Goal: Task Accomplishment & Management: Complete application form

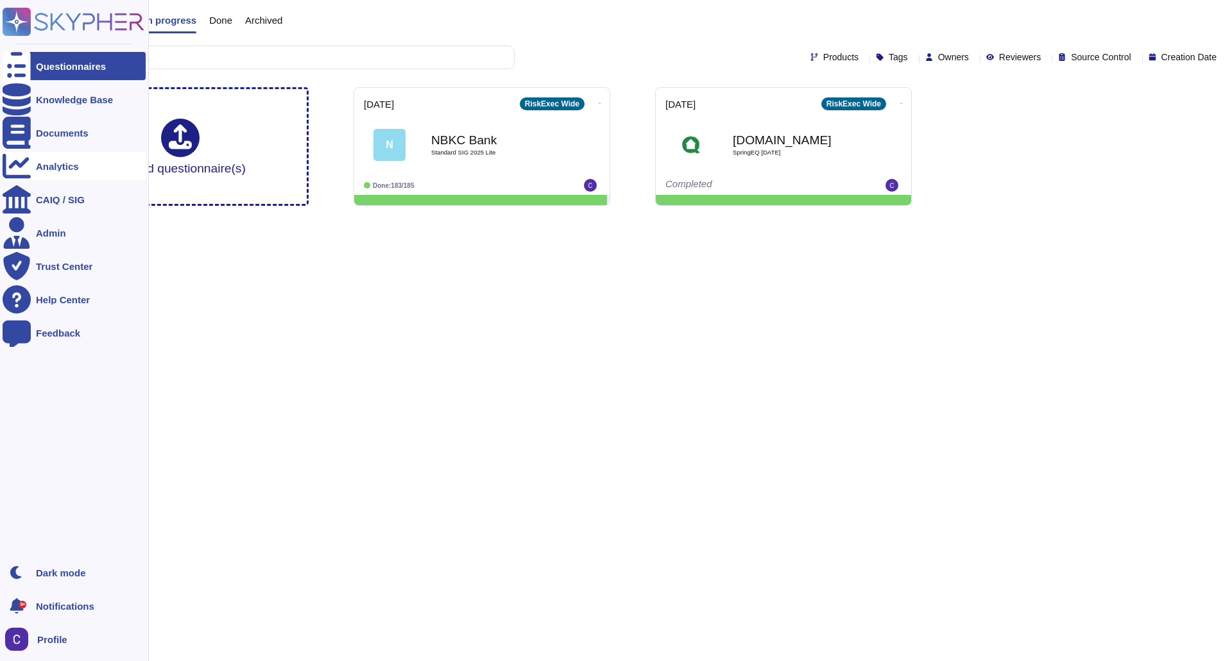
click at [27, 160] on div at bounding box center [17, 166] width 28 height 28
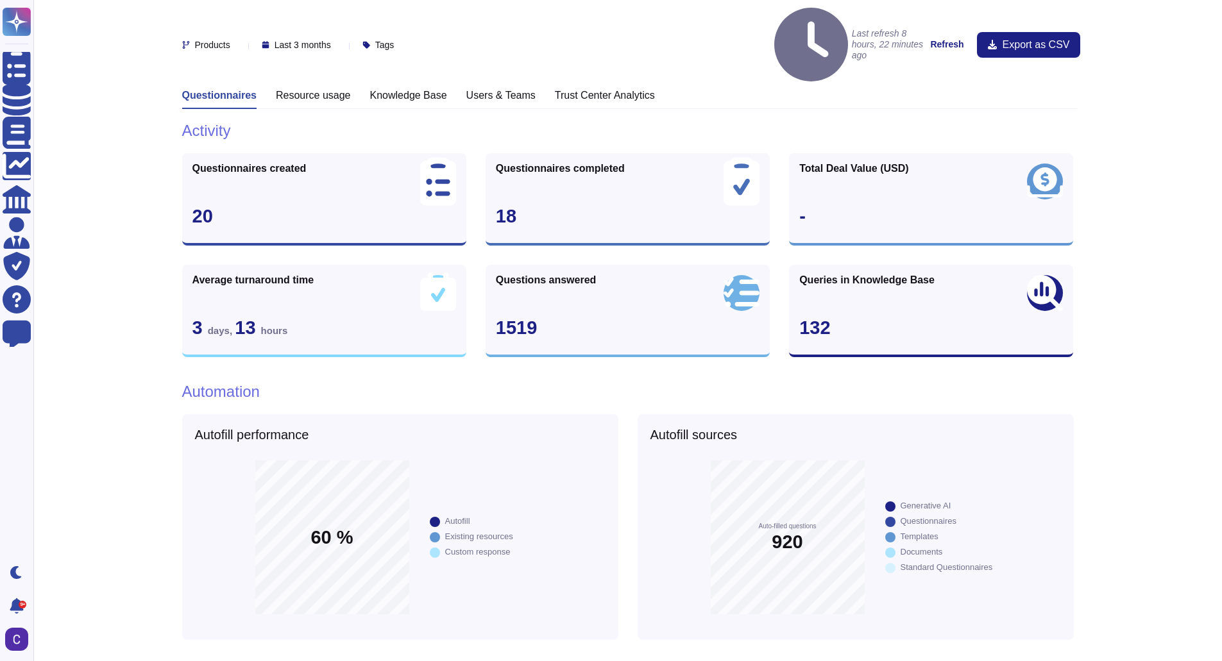
click at [958, 39] on strong "Refresh" at bounding box center [946, 44] width 33 height 10
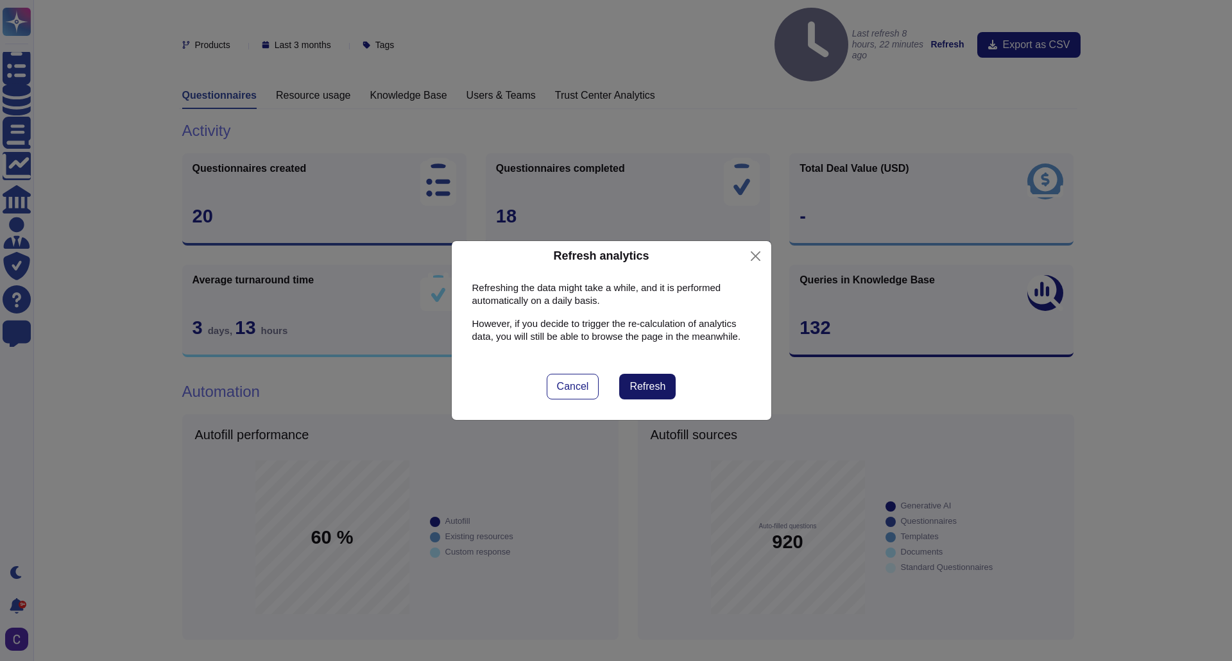
click at [654, 386] on span "Refresh" at bounding box center [647, 387] width 36 height 10
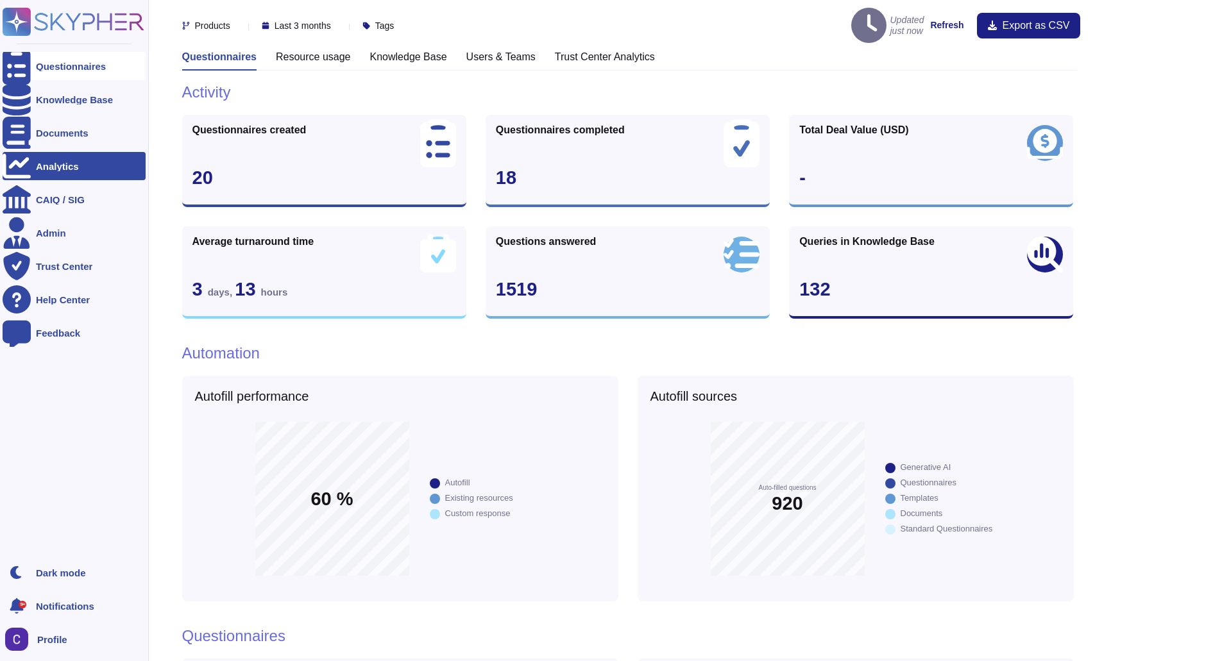
click at [17, 67] on icon at bounding box center [17, 66] width 28 height 38
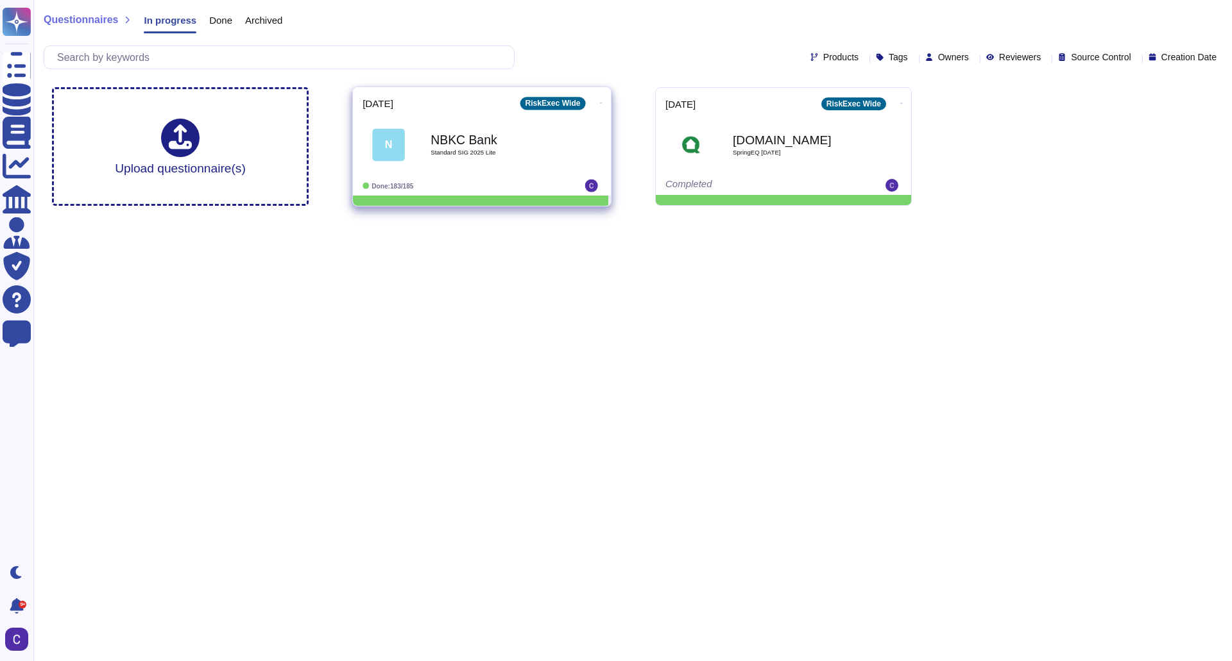
click at [484, 168] on div "NBKC Bank Standard SIG 2025 Lite" at bounding box center [495, 145] width 130 height 52
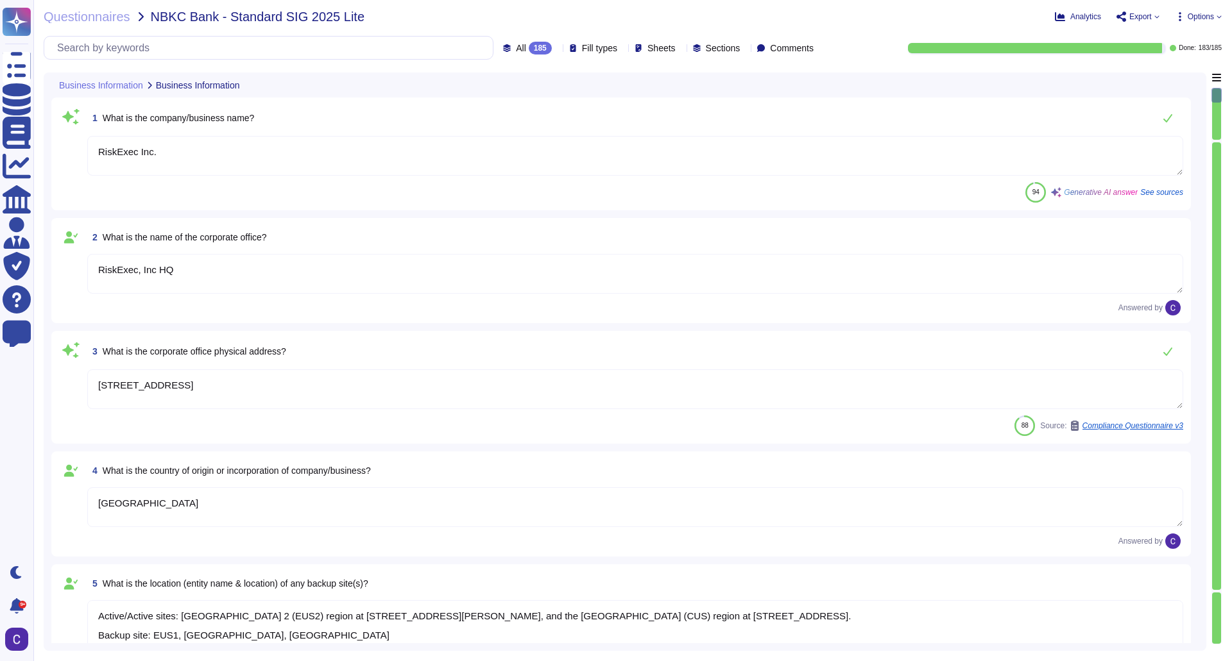
type textarea "RiskExec Inc."
type textarea "RiskExec, Inc HQ"
type textarea "[STREET_ADDRESS]"
type textarea "[GEOGRAPHIC_DATA]"
type textarea "Active/Active sites: [GEOGRAPHIC_DATA] 2 (EUS2) region at [STREET_ADDRESS][PERS…"
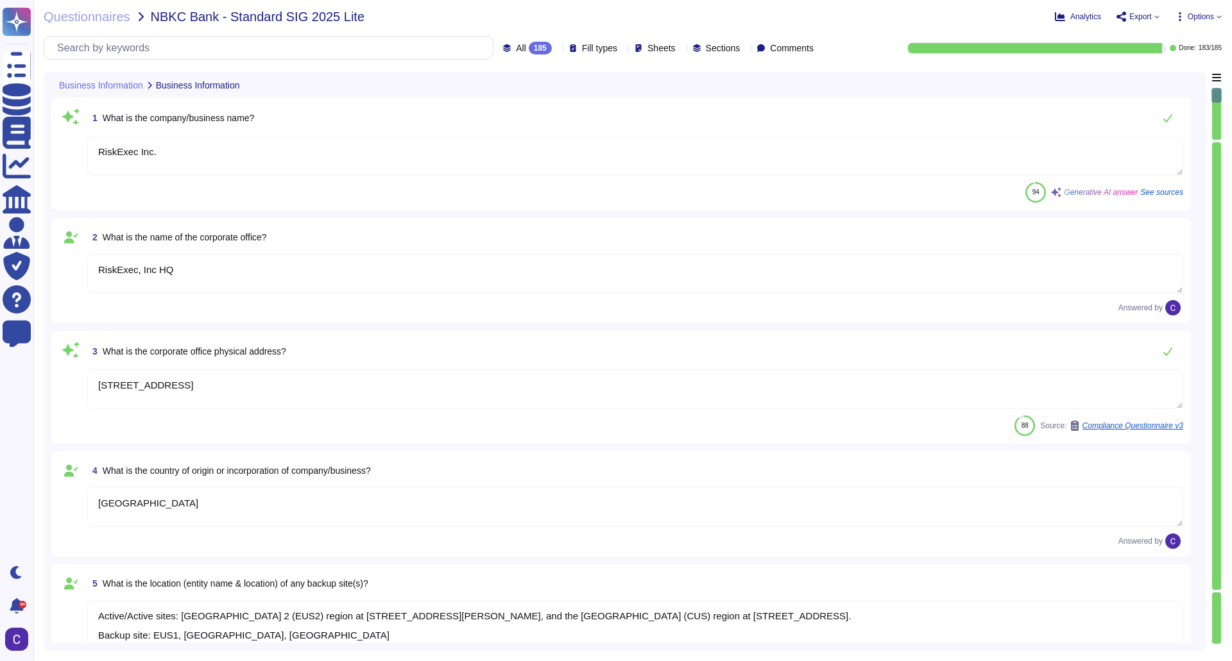
type textarea "Private"
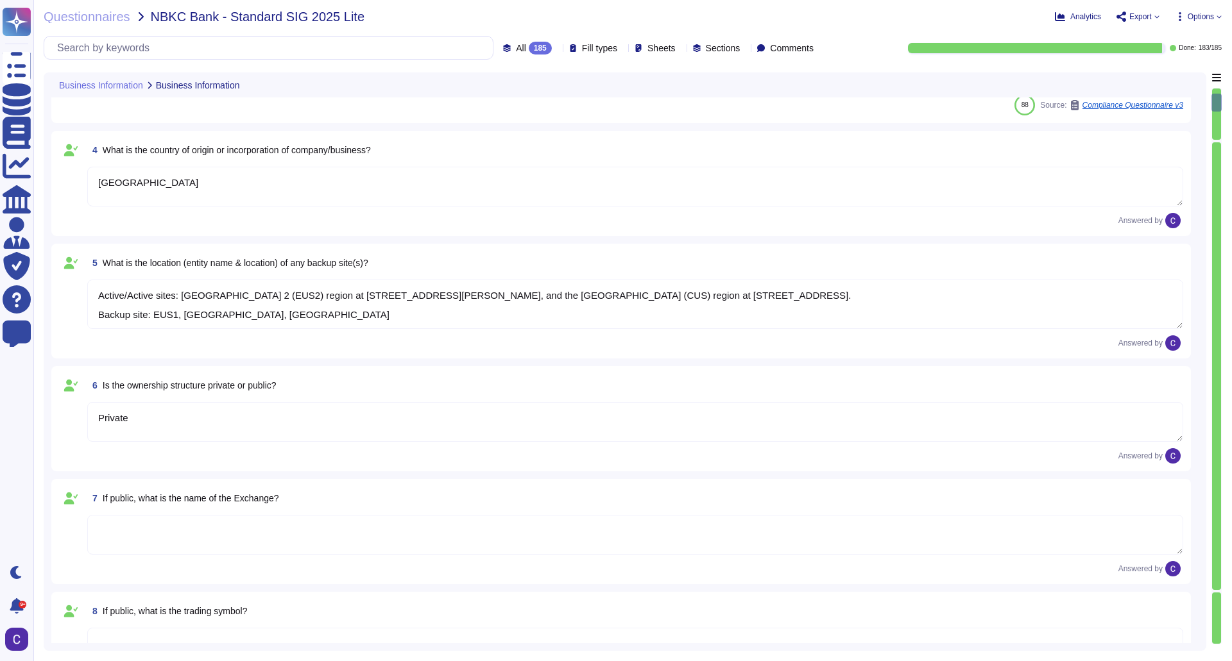
type textarea "C-Corp, [GEOGRAPHIC_DATA], [GEOGRAPHIC_DATA]"
type textarea "10 years"
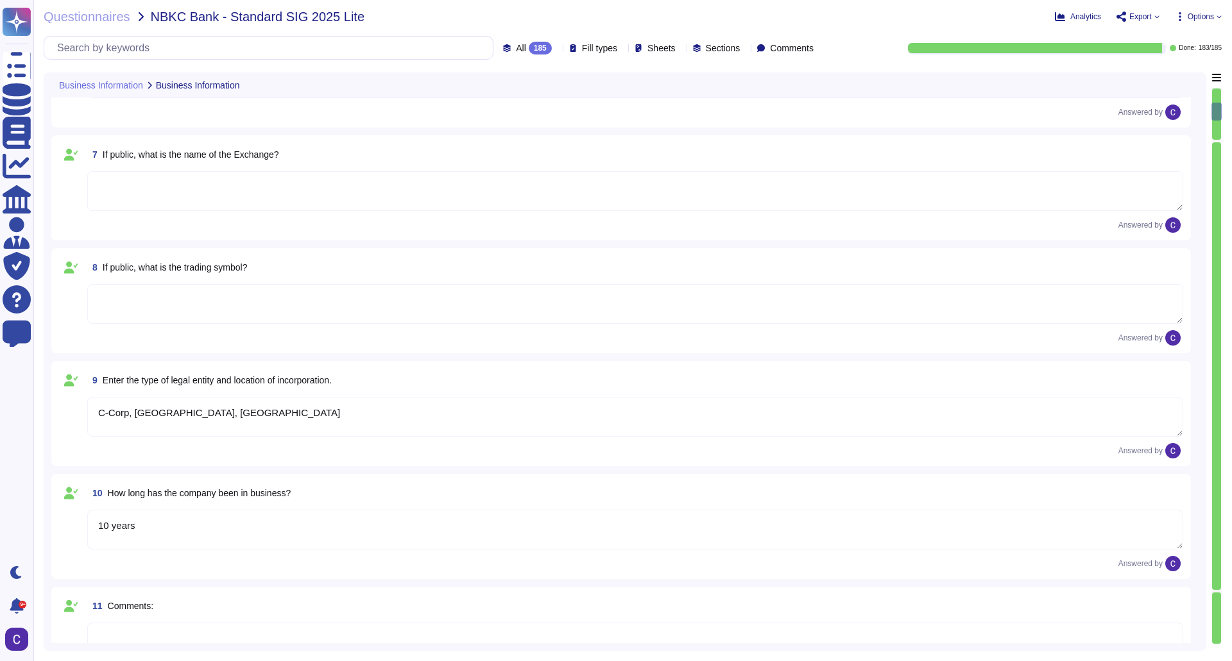
type textarea "Entire company"
type textarea "RiskExec"
type textarea "RiskExec provides a Software as a Service (SaaS)-based fair lending analytics a…"
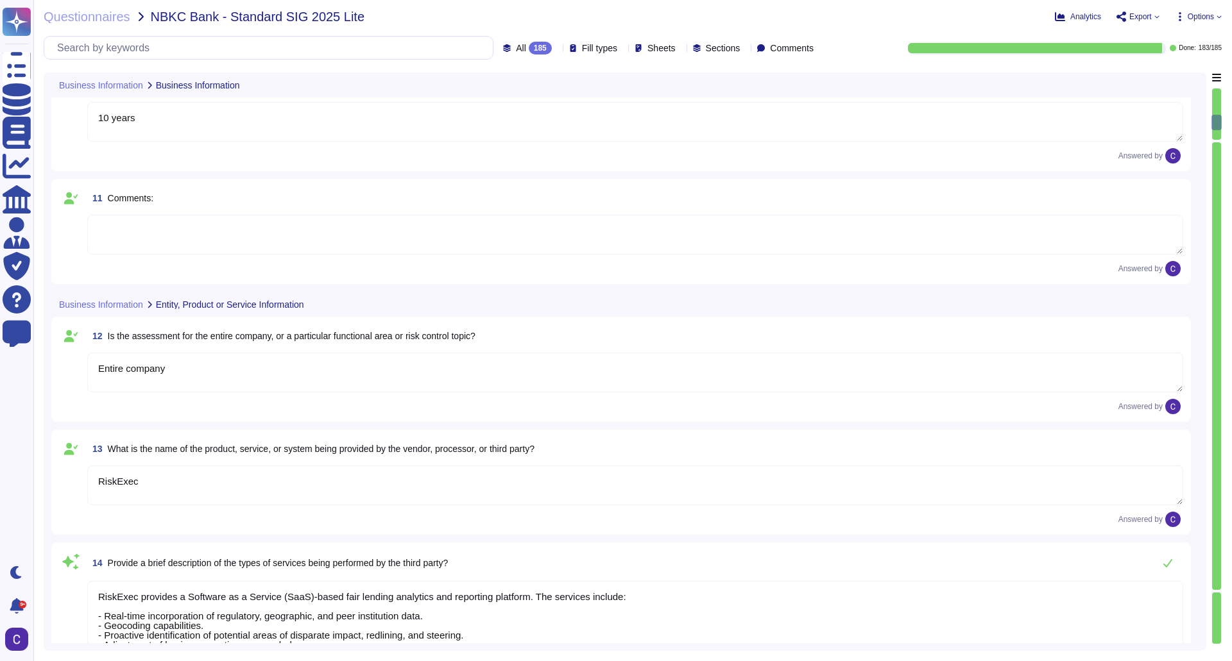
type textarea "[DOMAIN_NAME]"
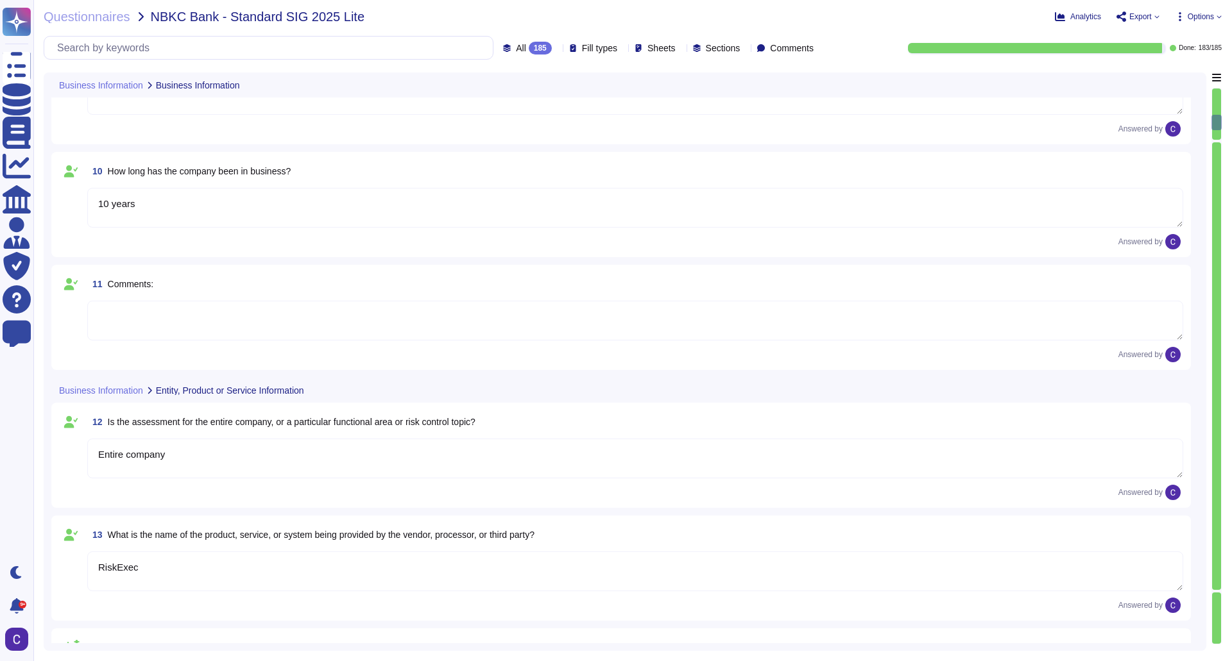
scroll to position [706, 0]
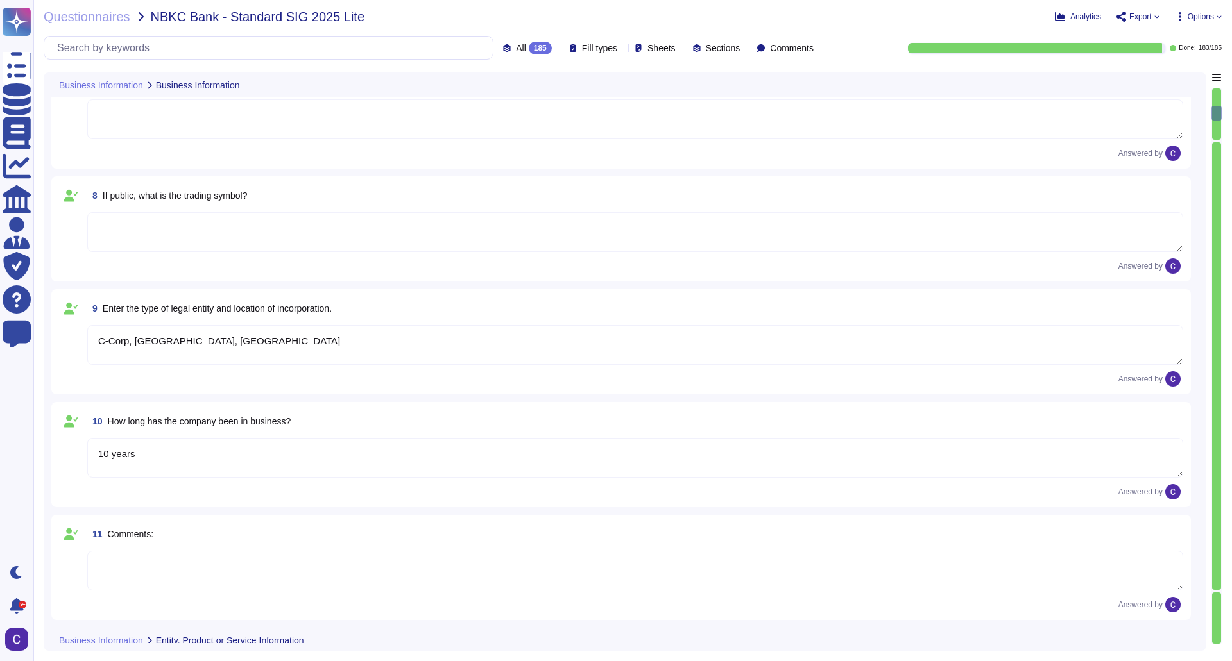
type textarea "Active/Active sites: [GEOGRAPHIC_DATA] 2 (EUS2) region at [STREET_ADDRESS][PERS…"
type textarea "Private"
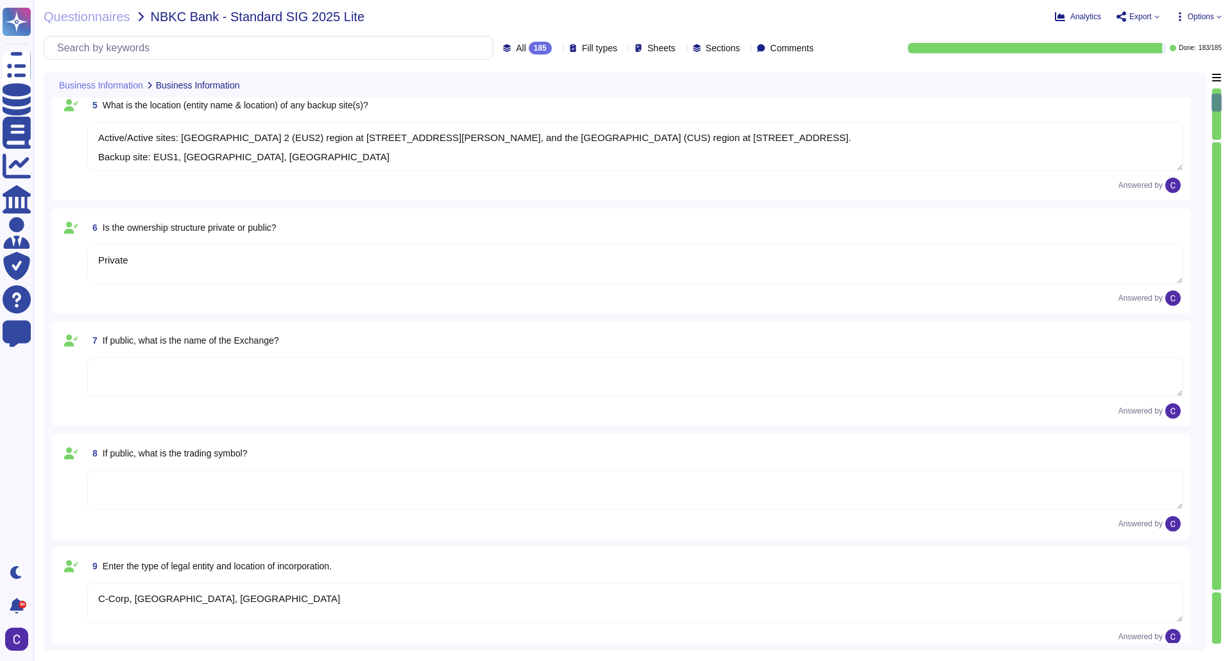
type textarea "RiskExec Inc."
type textarea "RiskExec, Inc HQ"
type textarea "[STREET_ADDRESS]"
type textarea "[GEOGRAPHIC_DATA]"
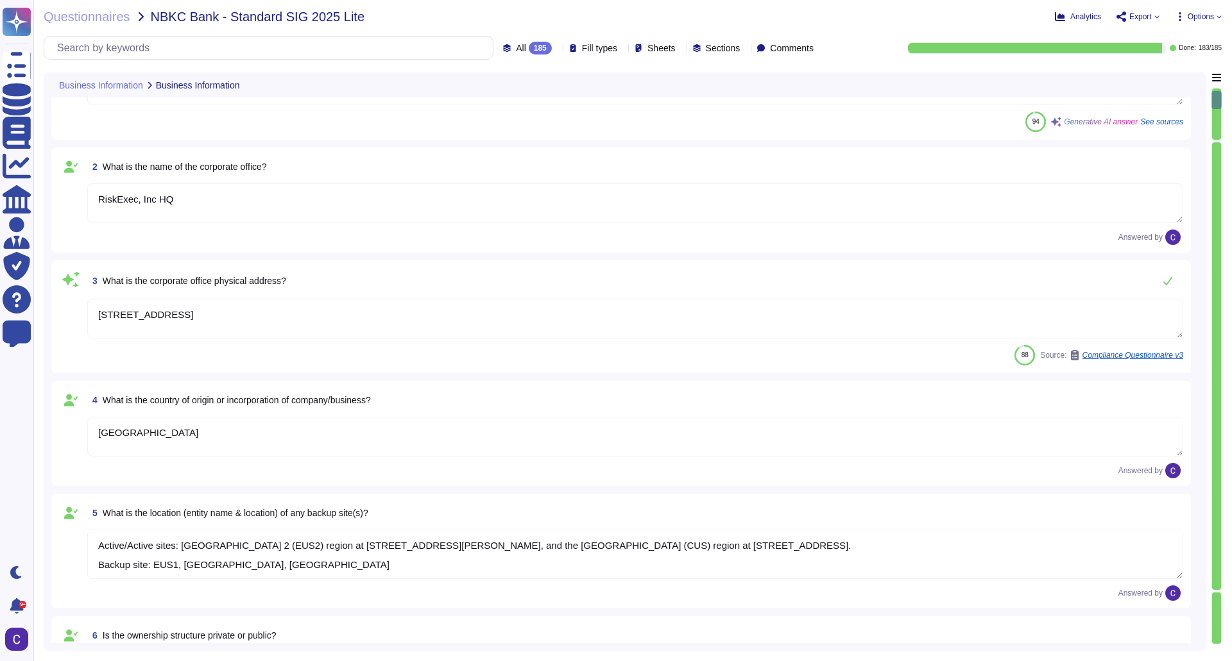
scroll to position [0, 0]
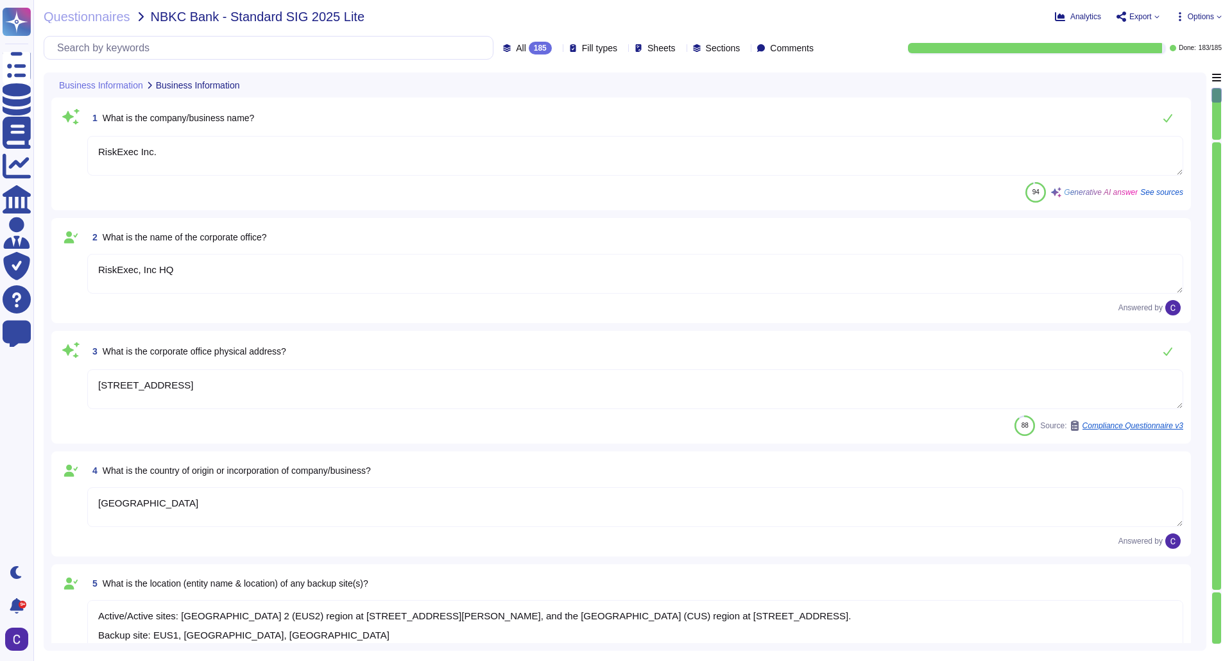
click at [1214, 143] on div at bounding box center [1216, 365] width 9 height 447
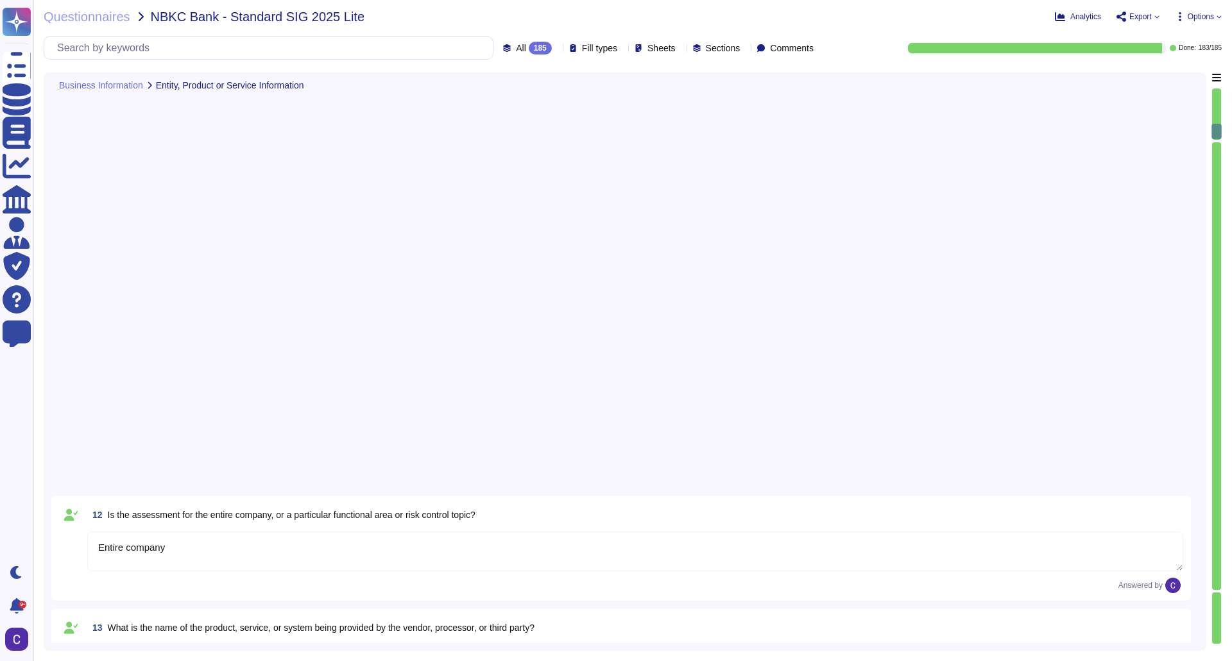
type textarea "Entire company"
type textarea "RiskExec"
type textarea "RiskExec provides a Software as a Service (SaaS)-based fair lending analytics a…"
type textarea "[DOMAIN_NAME]"
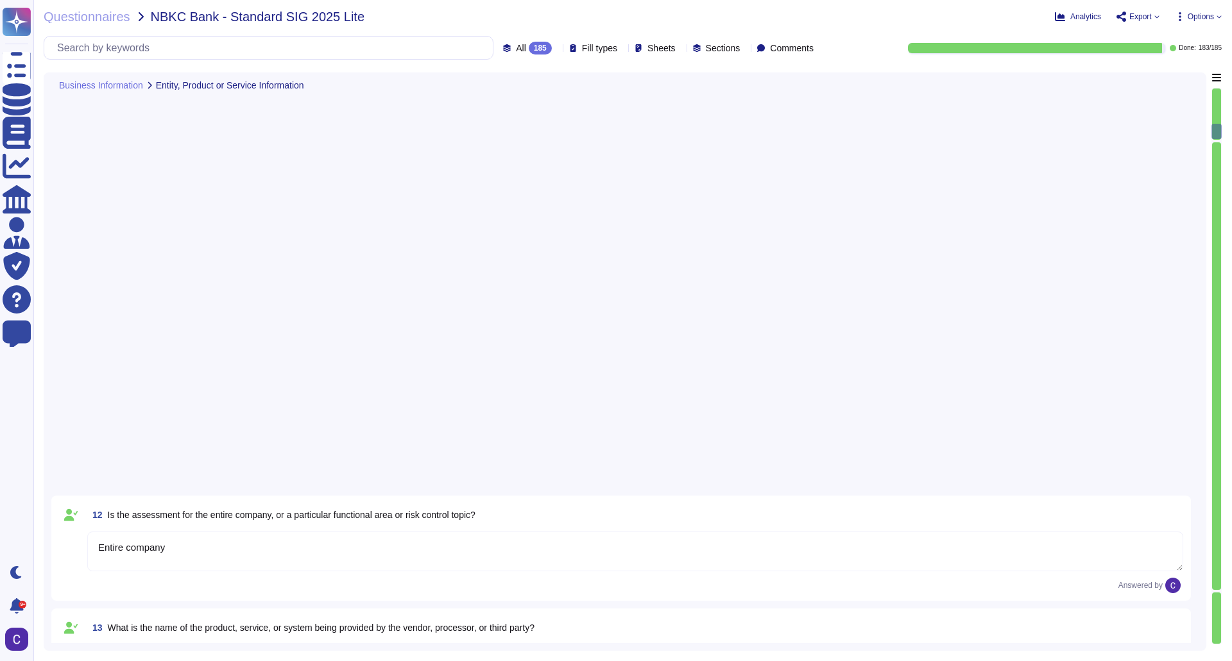
type textarea "No"
type textarea "Yes, our organization utilizes subcontractors to fulfill our contractual agreem…"
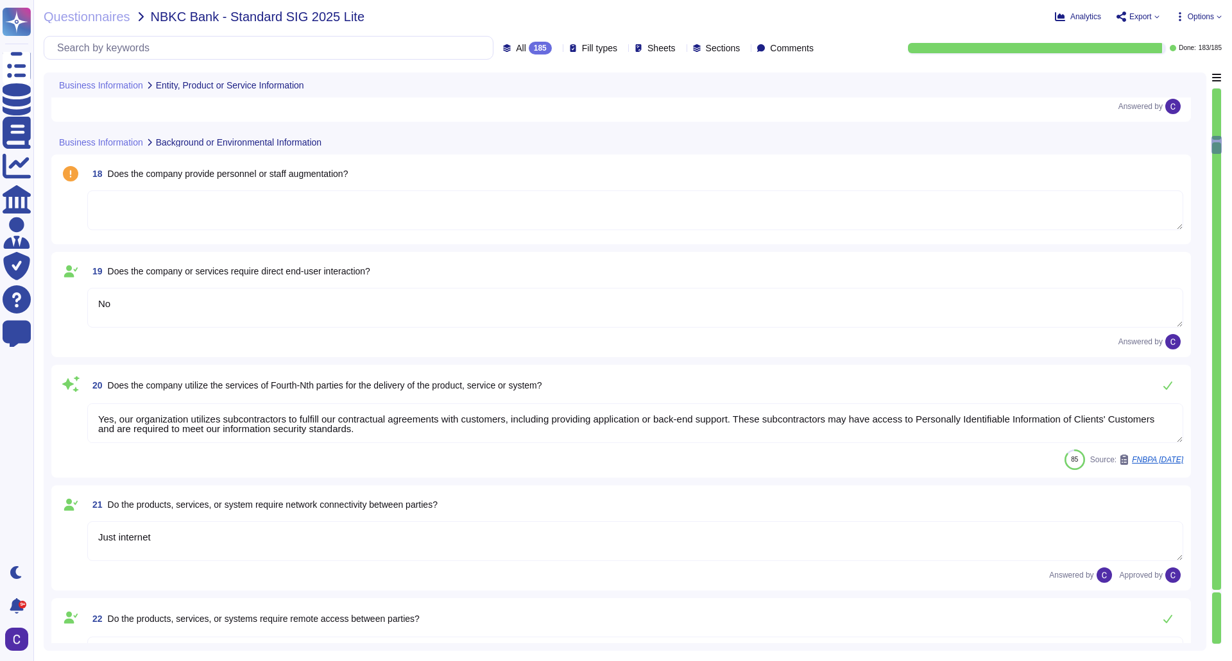
type textarea "Just internet"
type textarea "Yes"
type textarea "No"
type textarea "The data used in the RiskExec solution is not highly sensitive data typically d…"
type textarea "The RiskExec product will be provided."
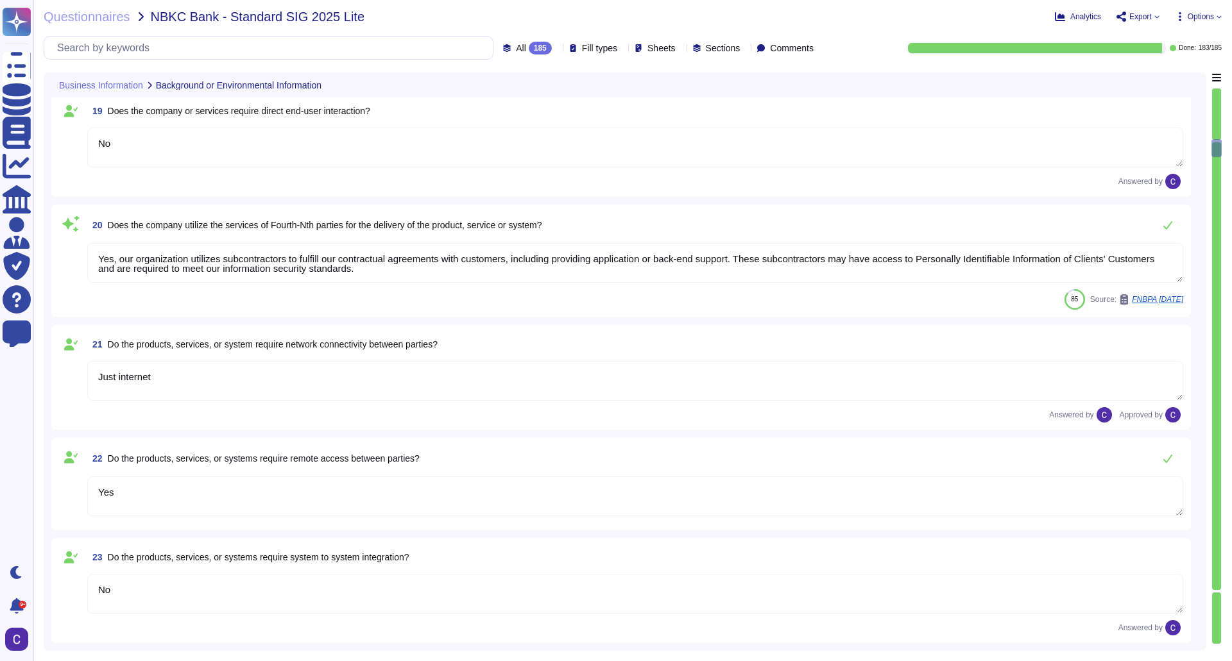
type textarea "The applications provided that are in scope include: 1. RiskExec - a reporting …"
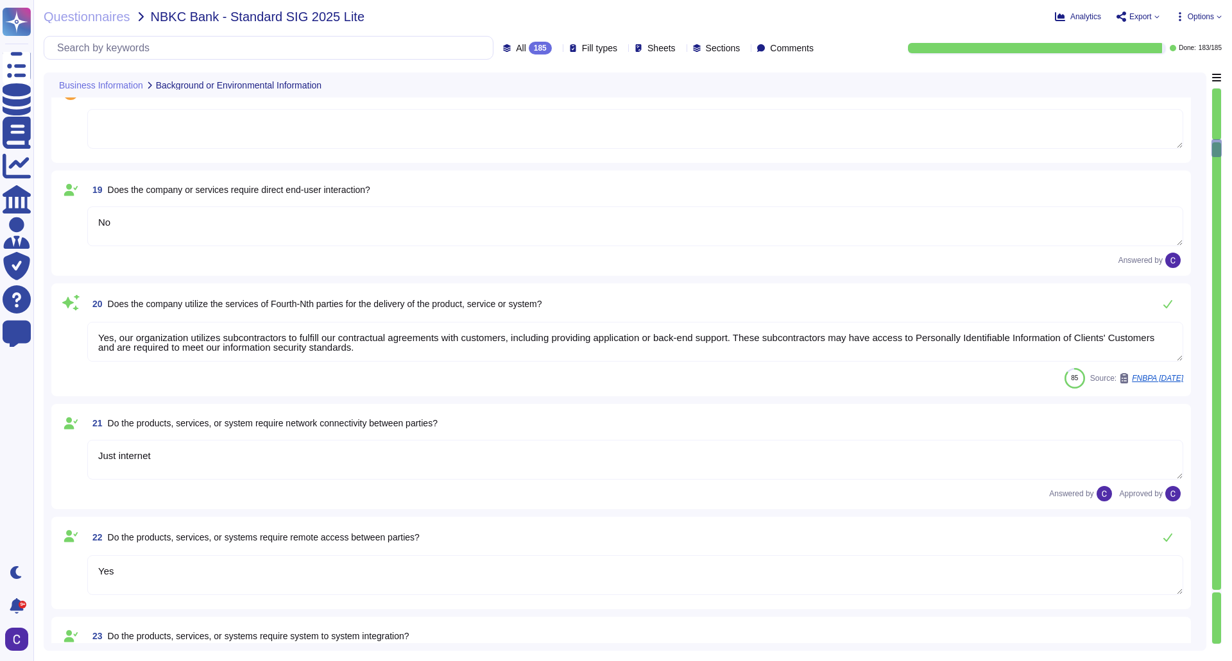
scroll to position [1963, 0]
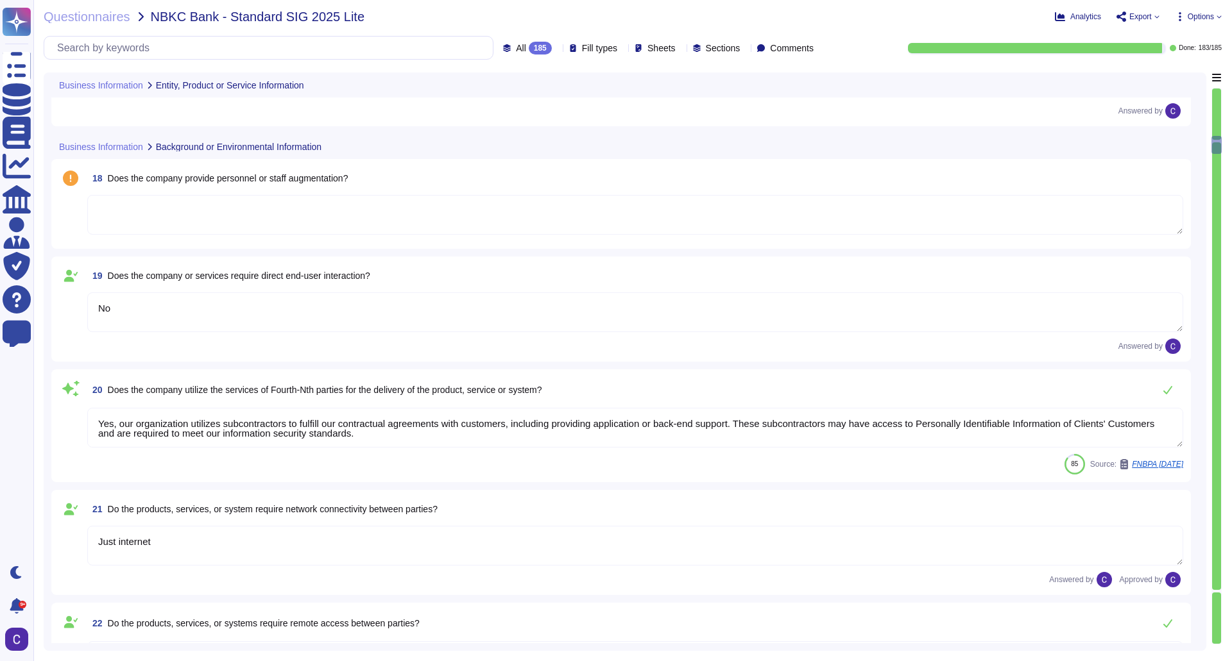
type textarea "[DOMAIN_NAME]"
drag, startPoint x: 102, startPoint y: 180, endPoint x: 396, endPoint y: 180, distance: 294.4
click at [396, 180] on div "18 Does the company provide personnel or staff augmentation?" at bounding box center [635, 178] width 1096 height 23
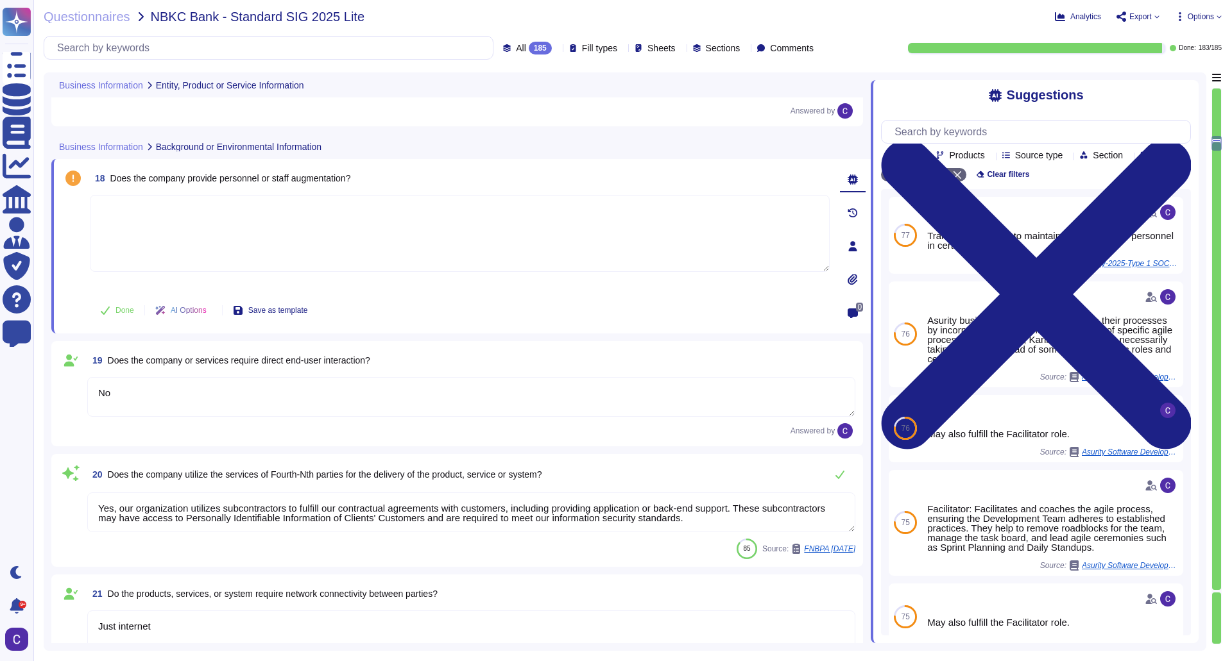
click at [165, 246] on textarea at bounding box center [460, 233] width 740 height 77
type textarea "No"
click at [124, 305] on button "Done" at bounding box center [117, 311] width 55 height 26
click at [556, 302] on div "Undo AI Options Save as template Answered by" at bounding box center [460, 311] width 740 height 31
click at [529, 53] on div "185" at bounding box center [540, 48] width 23 height 13
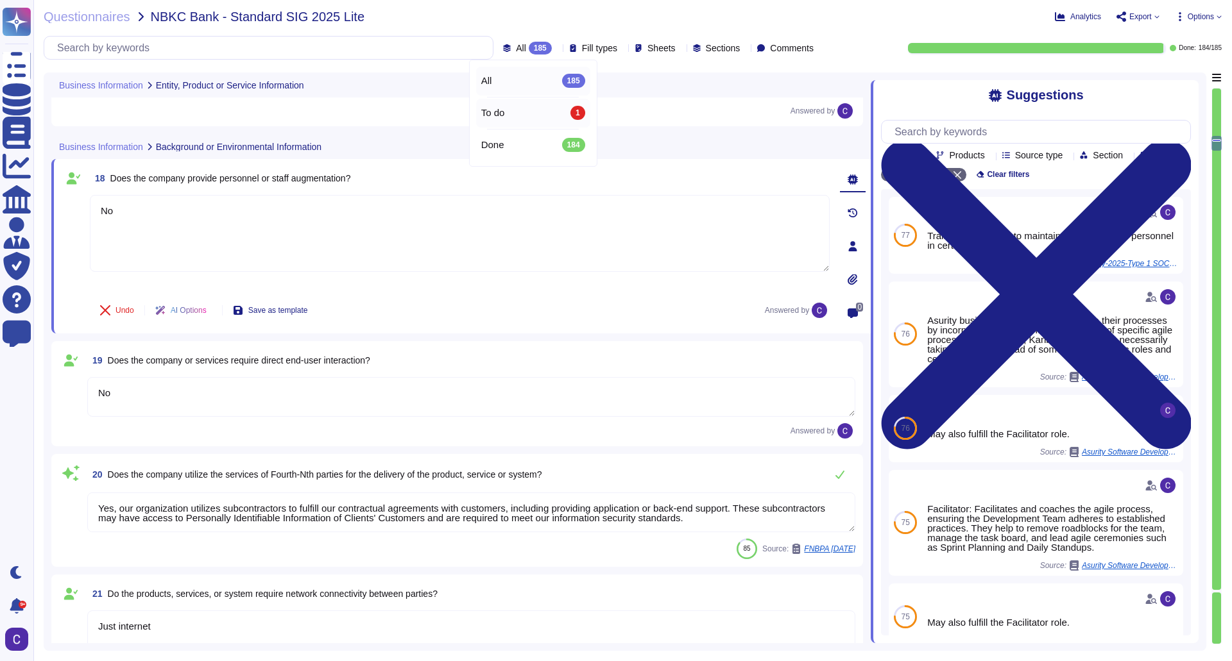
click at [514, 106] on div "To do 1" at bounding box center [533, 113] width 104 height 14
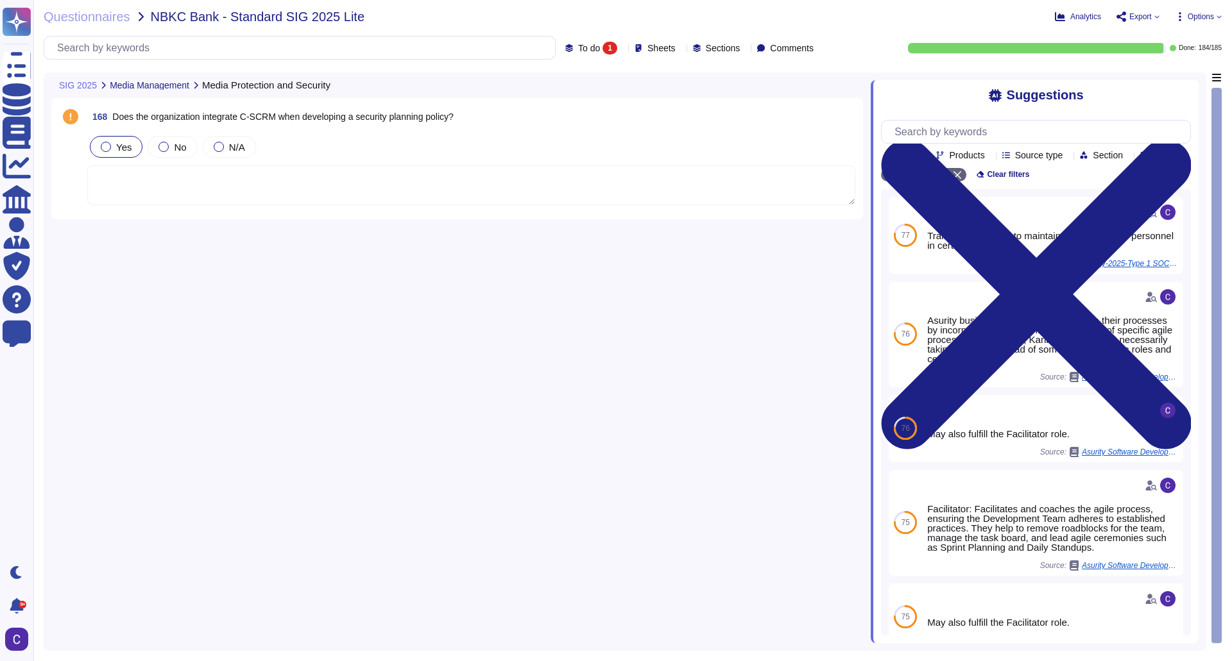
click at [116, 145] on span "Yes" at bounding box center [123, 147] width 15 height 11
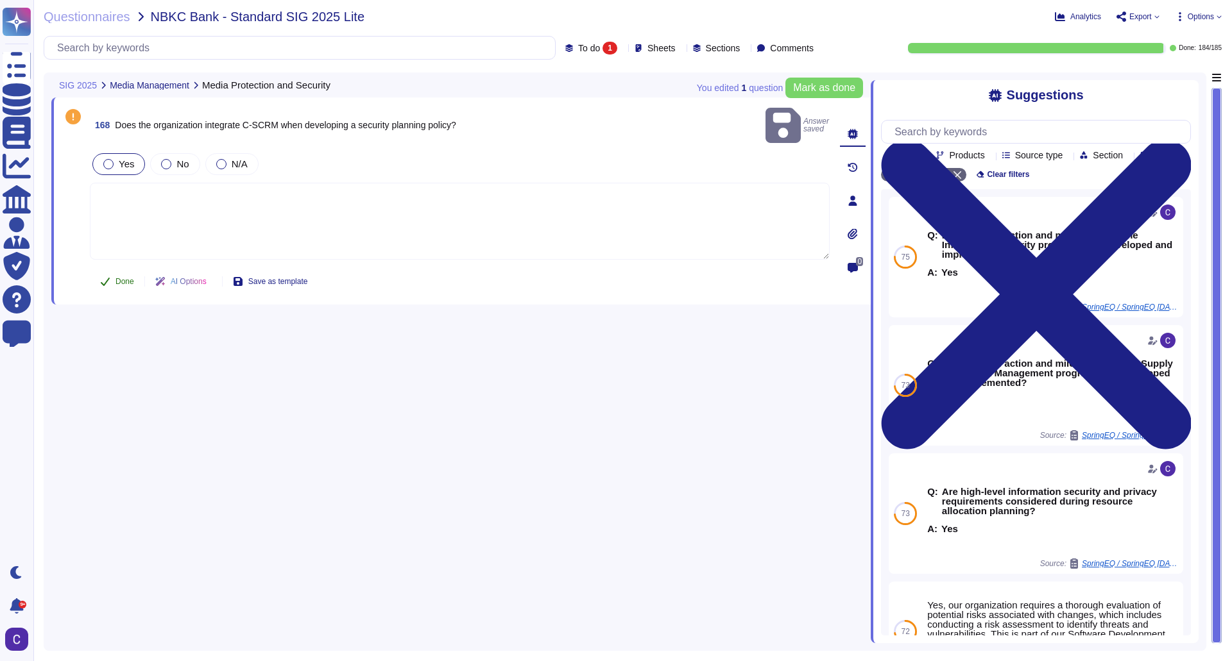
click at [114, 269] on button "Done" at bounding box center [117, 282] width 55 height 26
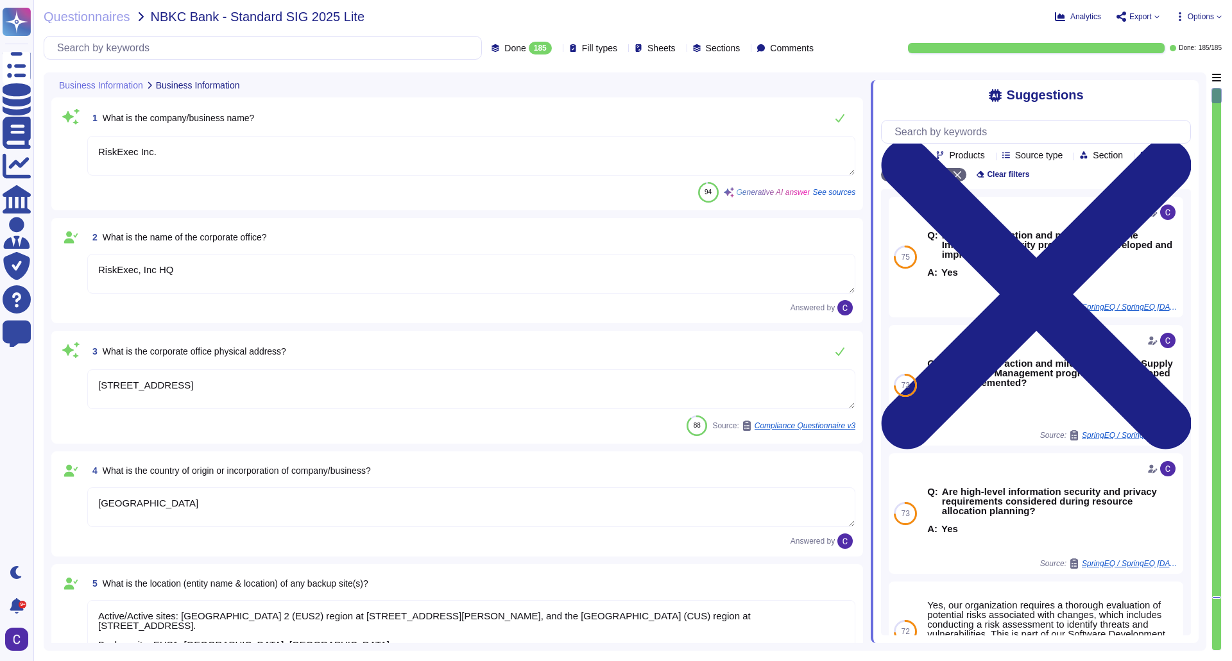
type textarea "RiskExec Inc."
type textarea "RiskExec, Inc HQ"
type textarea "[STREET_ADDRESS]"
type textarea "[GEOGRAPHIC_DATA]"
type textarea "Active/Active sites: [GEOGRAPHIC_DATA] 2 (EUS2) region at [STREET_ADDRESS][PERS…"
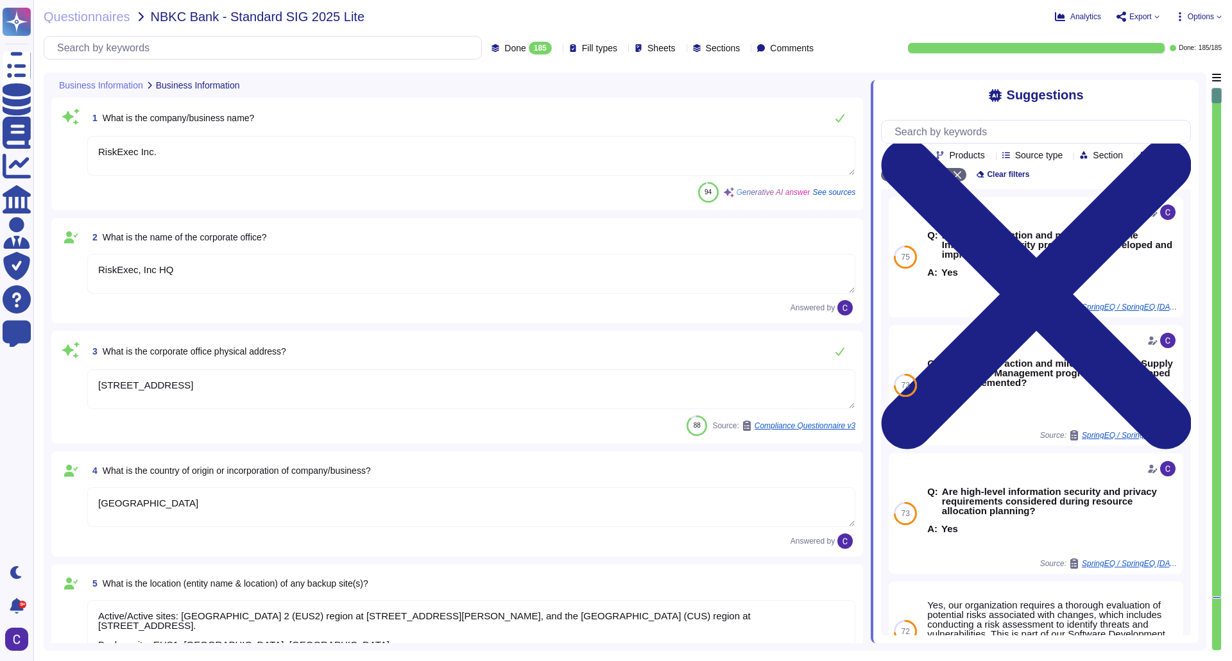
type textarea "Private"
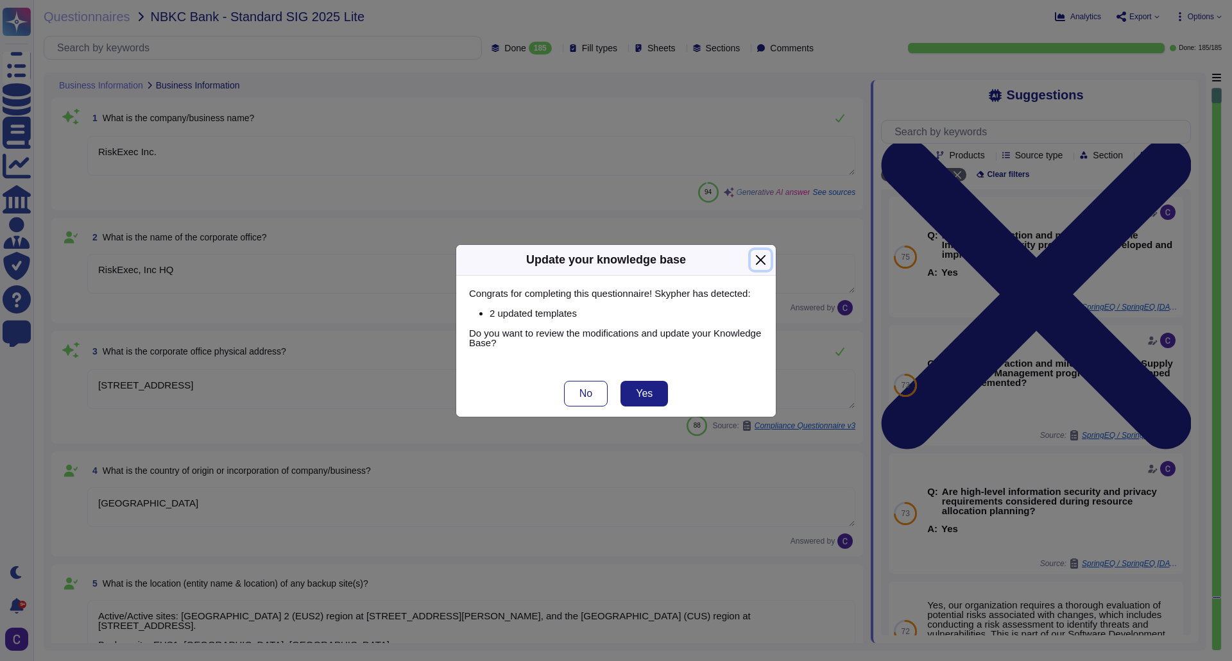
click at [756, 258] on button "Close" at bounding box center [761, 260] width 20 height 20
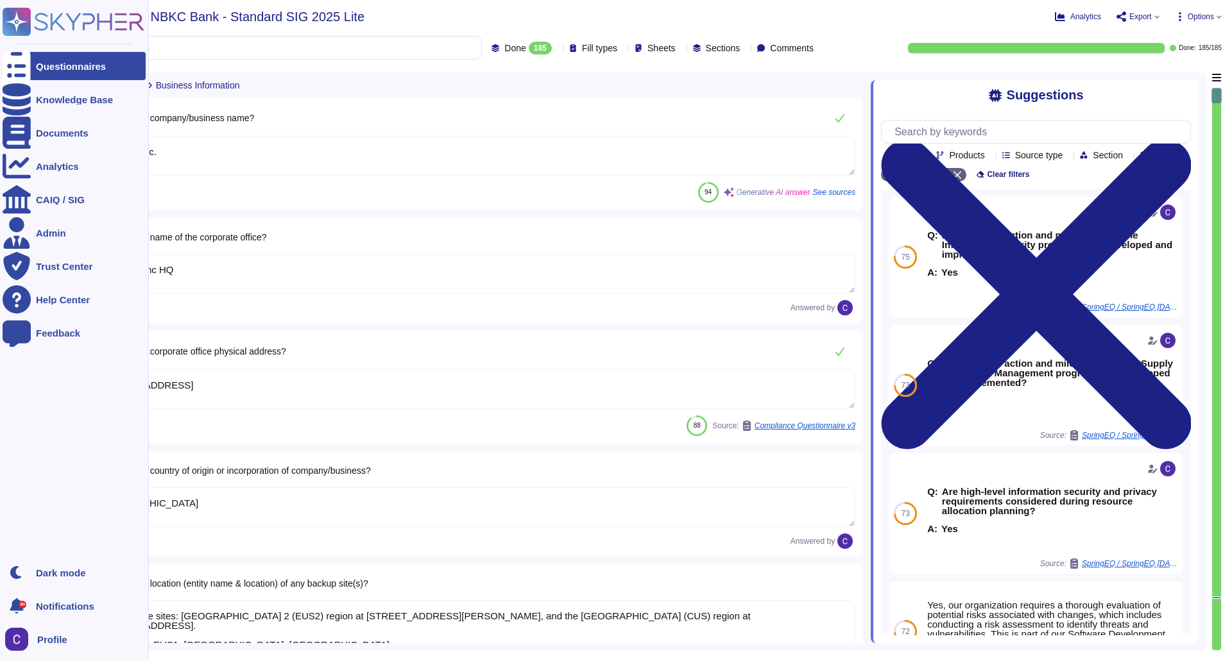
click at [18, 60] on icon at bounding box center [17, 66] width 28 height 38
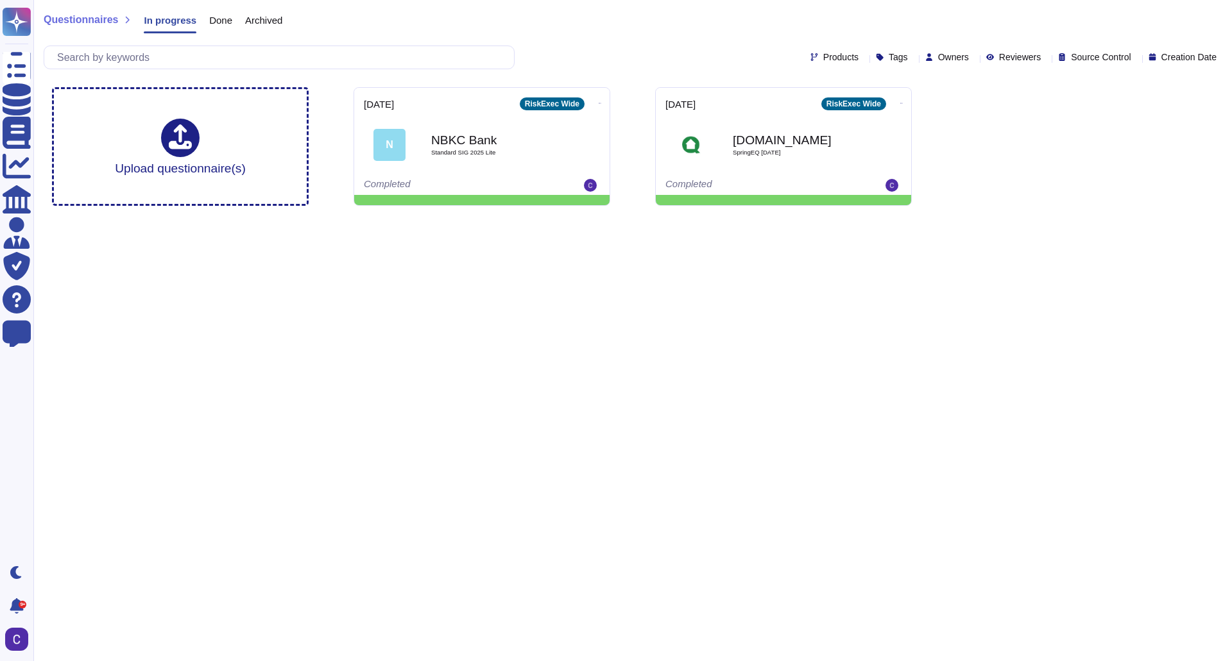
click at [155, 216] on html "Questionnaires Knowledge Base Documents Analytics CAIQ / SIG Admin Trust Center…" at bounding box center [616, 108] width 1232 height 216
